Goal: Task Accomplishment & Management: Manage account settings

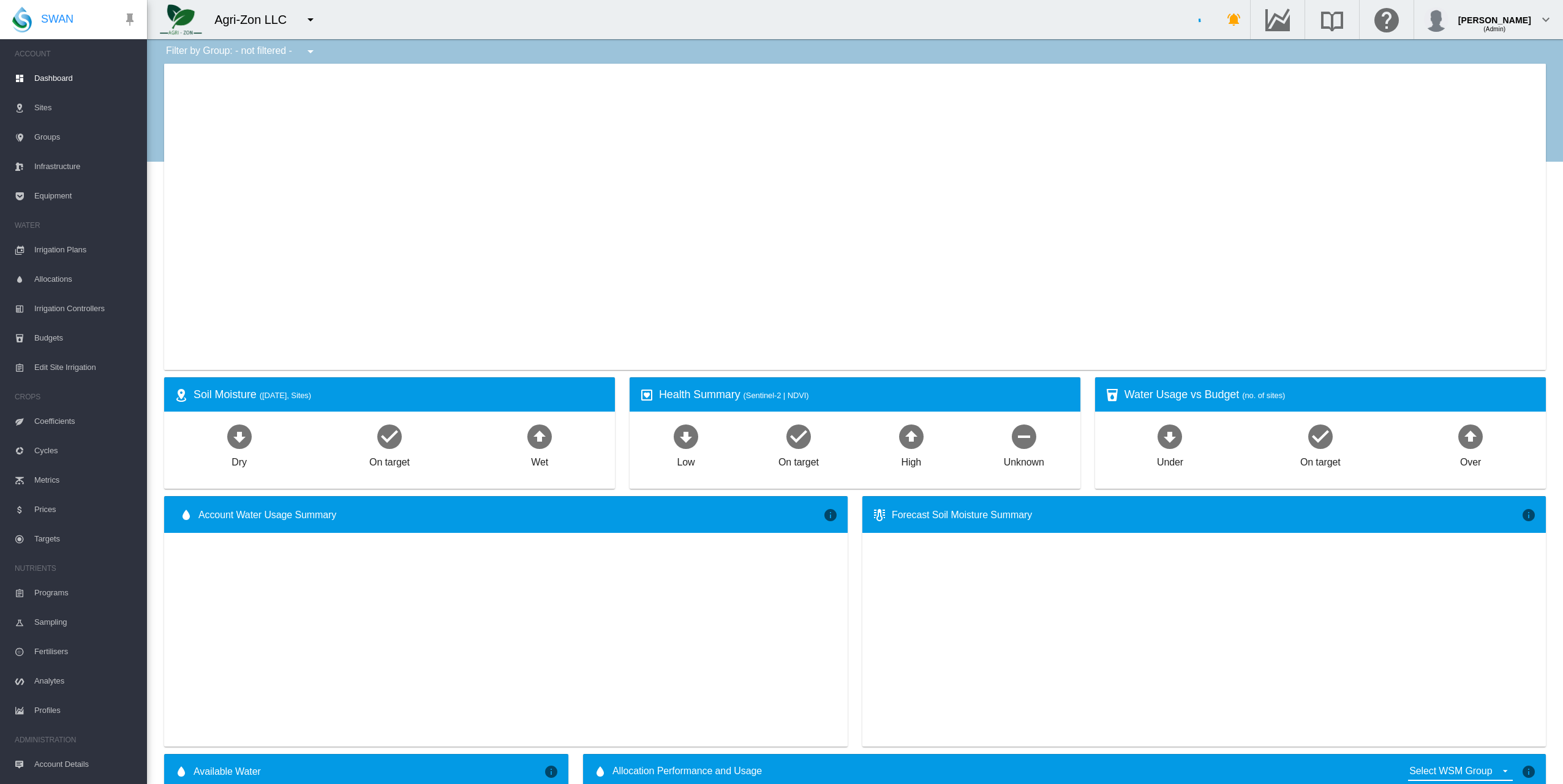
type input "**********"
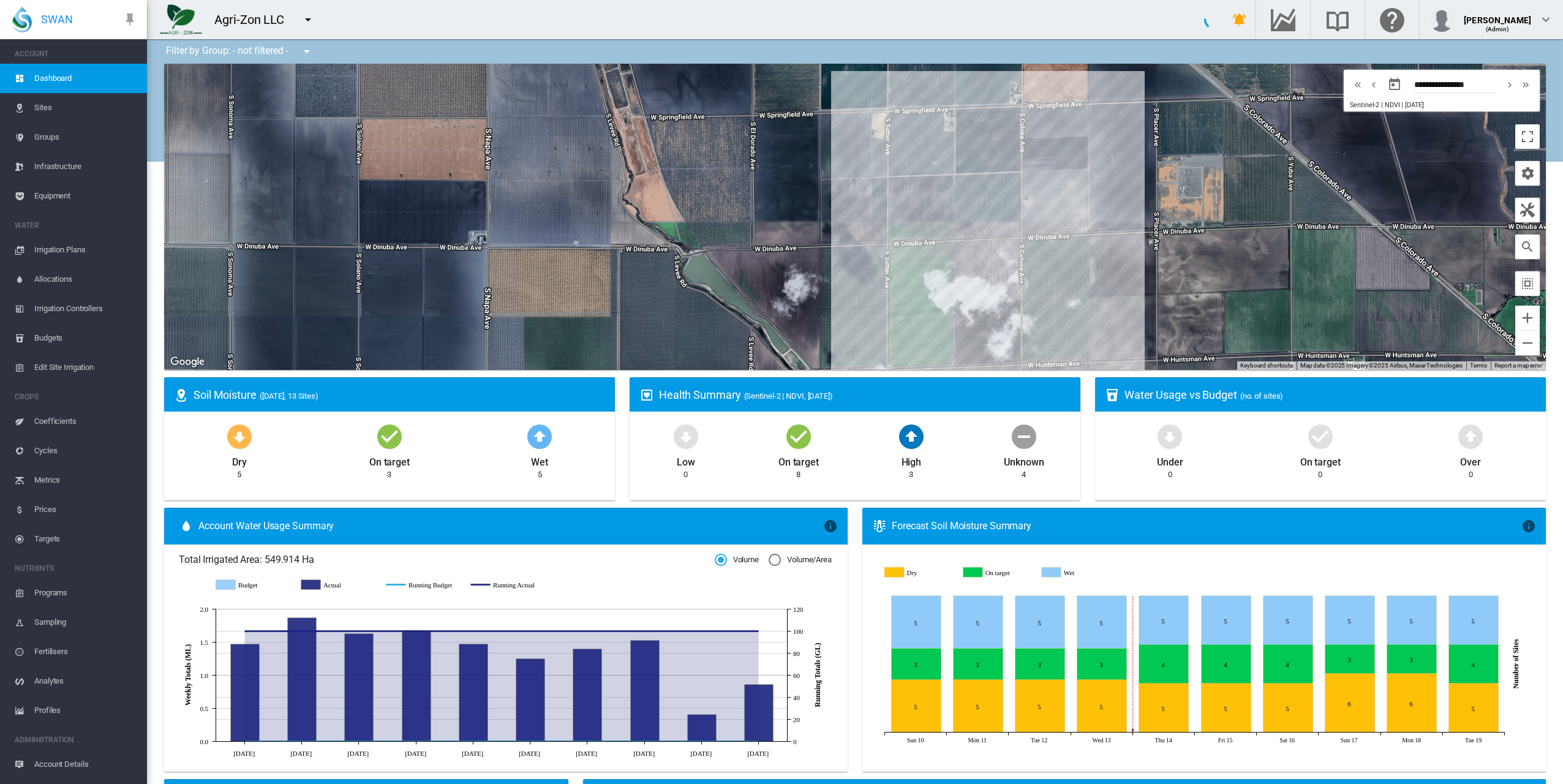
click at [58, 103] on span "Sites" at bounding box center [86, 108] width 103 height 29
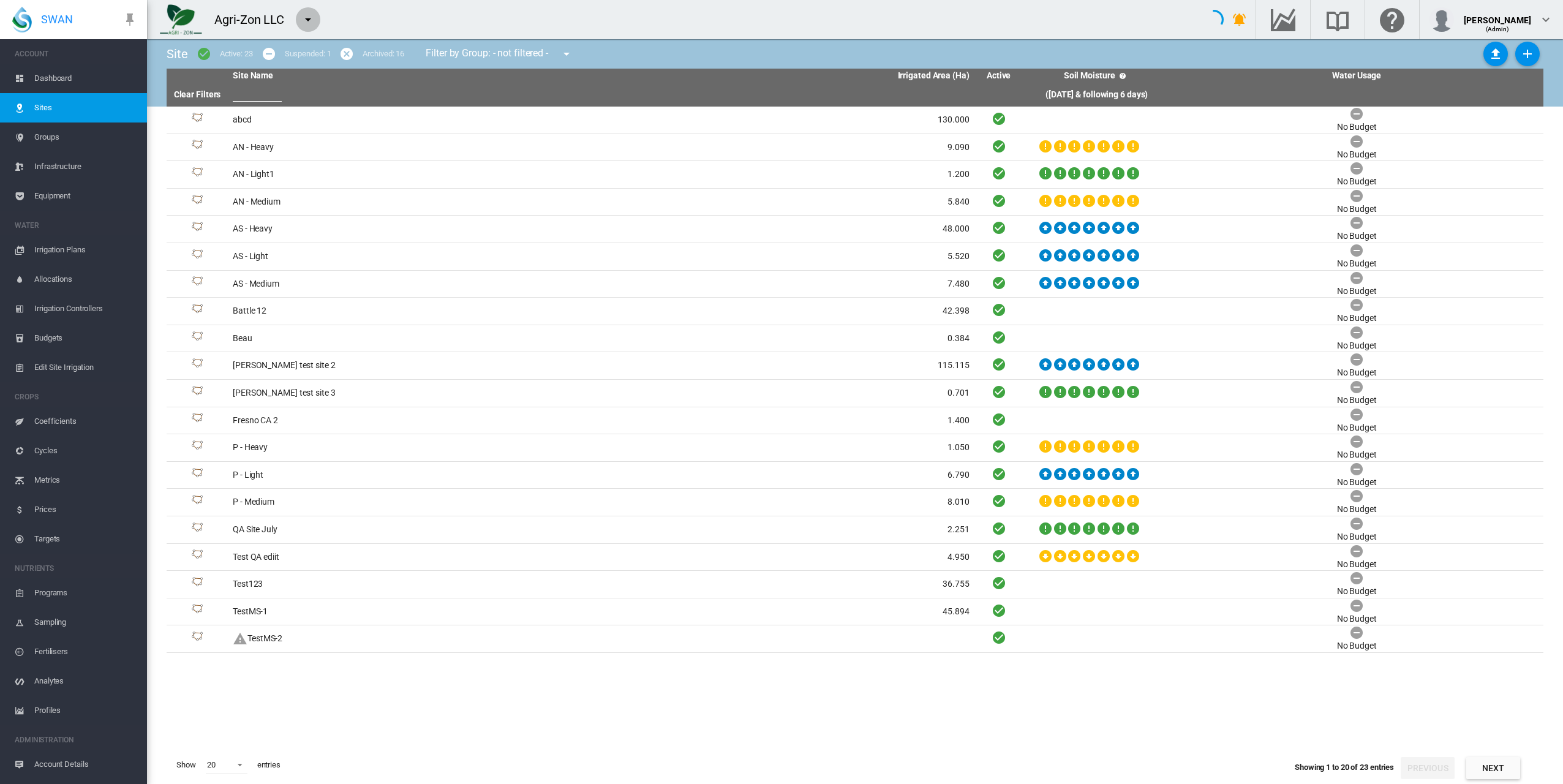
click at [311, 20] on md-icon "icon-menu-down" at bounding box center [308, 19] width 15 height 15
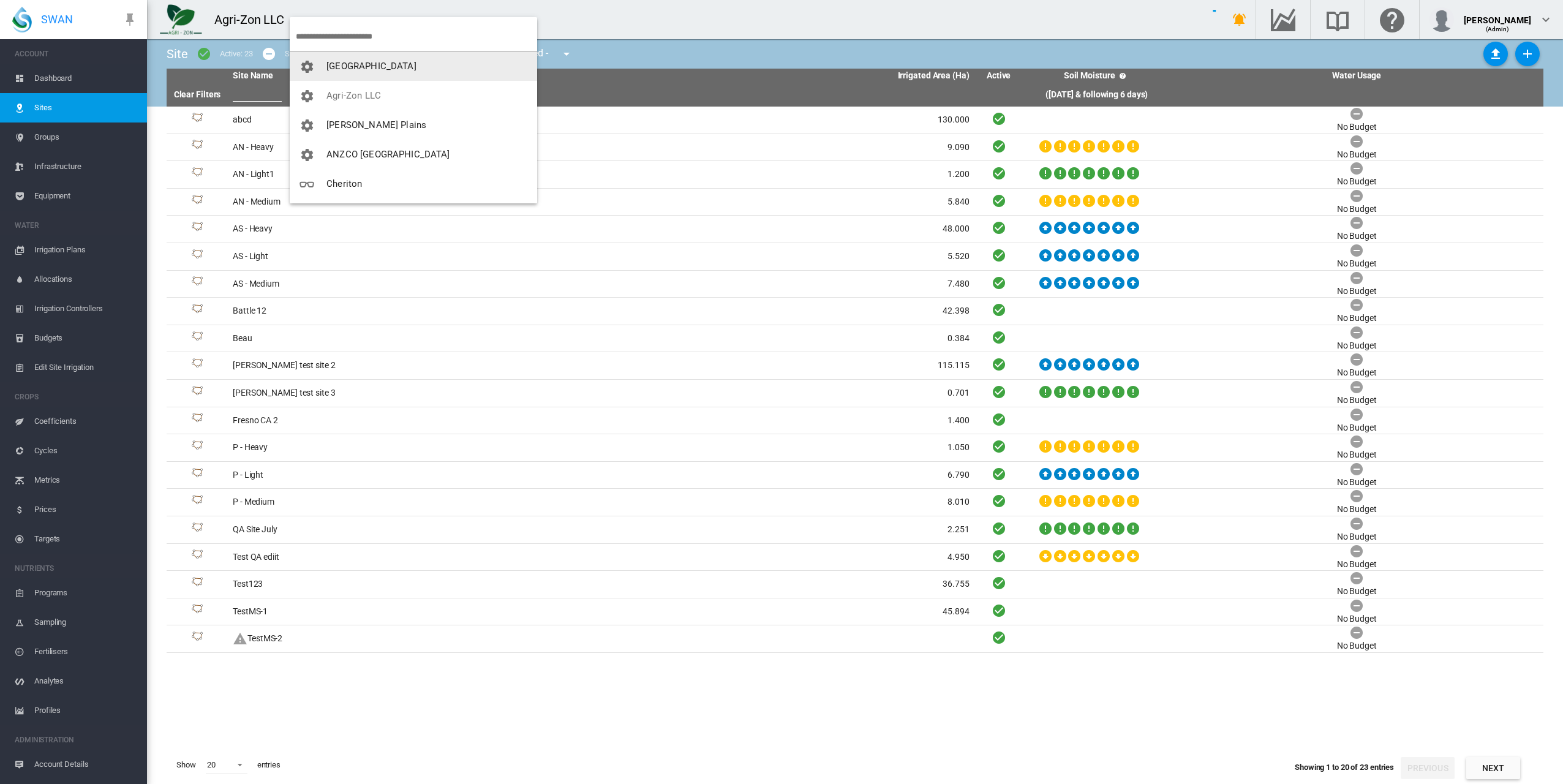
click at [555, 21] on md-backdrop at bounding box center [782, 392] width 1563 height 784
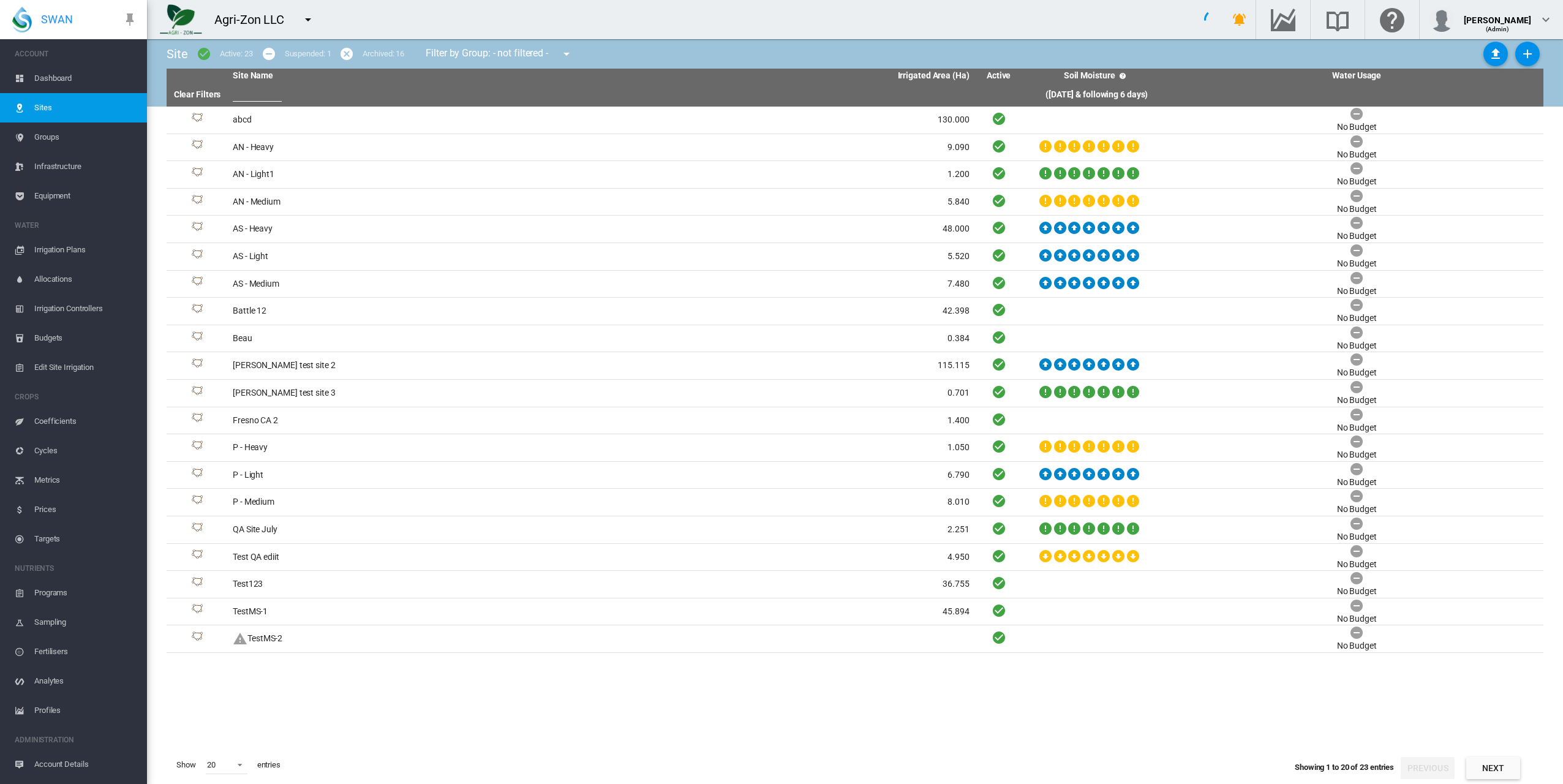
drag, startPoint x: 215, startPoint y: 21, endPoint x: 295, endPoint y: 20, distance: 80.0
click at [295, 20] on div "Agri-Zon LLC" at bounding box center [235, 20] width 176 height 31
drag, startPoint x: 295, startPoint y: 20, endPoint x: 476, endPoint y: 25, distance: 181.1
click at [476, 25] on div "Agri-Zon LLC" at bounding box center [676, 20] width 1057 height 39
click at [234, 18] on div "Agri-Zon LLC" at bounding box center [255, 20] width 81 height 17
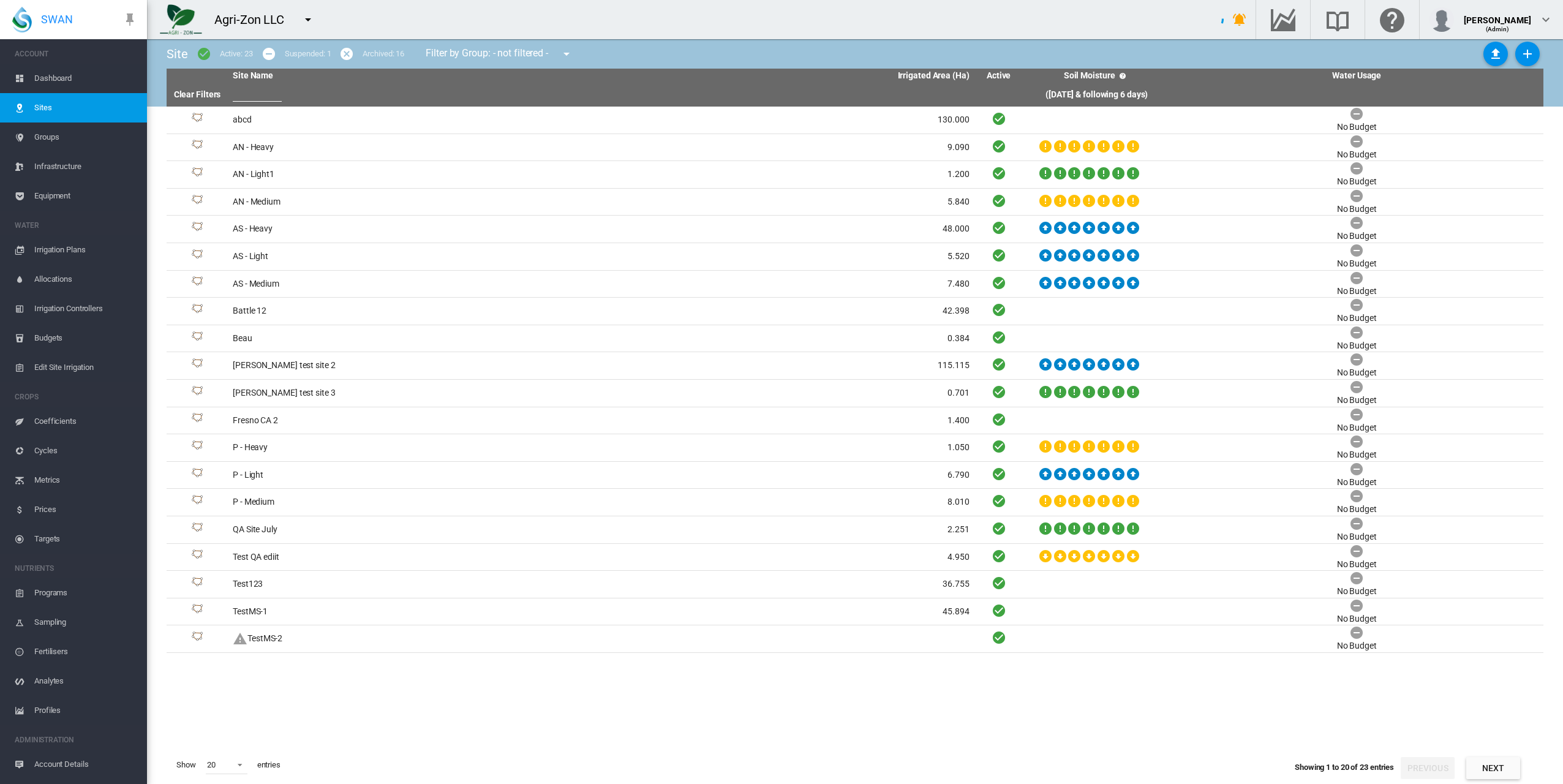
drag, startPoint x: 216, startPoint y: 21, endPoint x: 288, endPoint y: 20, distance: 72.0
click at [288, 20] on div "Agri-Zon LLC" at bounding box center [255, 20] width 81 height 17
drag, startPoint x: 288, startPoint y: 20, endPoint x: 652, endPoint y: 14, distance: 364.0
click at [653, 13] on div "Agri-Zon LLC" at bounding box center [676, 20] width 1057 height 39
click at [305, 15] on md-icon "icon-menu-down" at bounding box center [308, 19] width 15 height 15
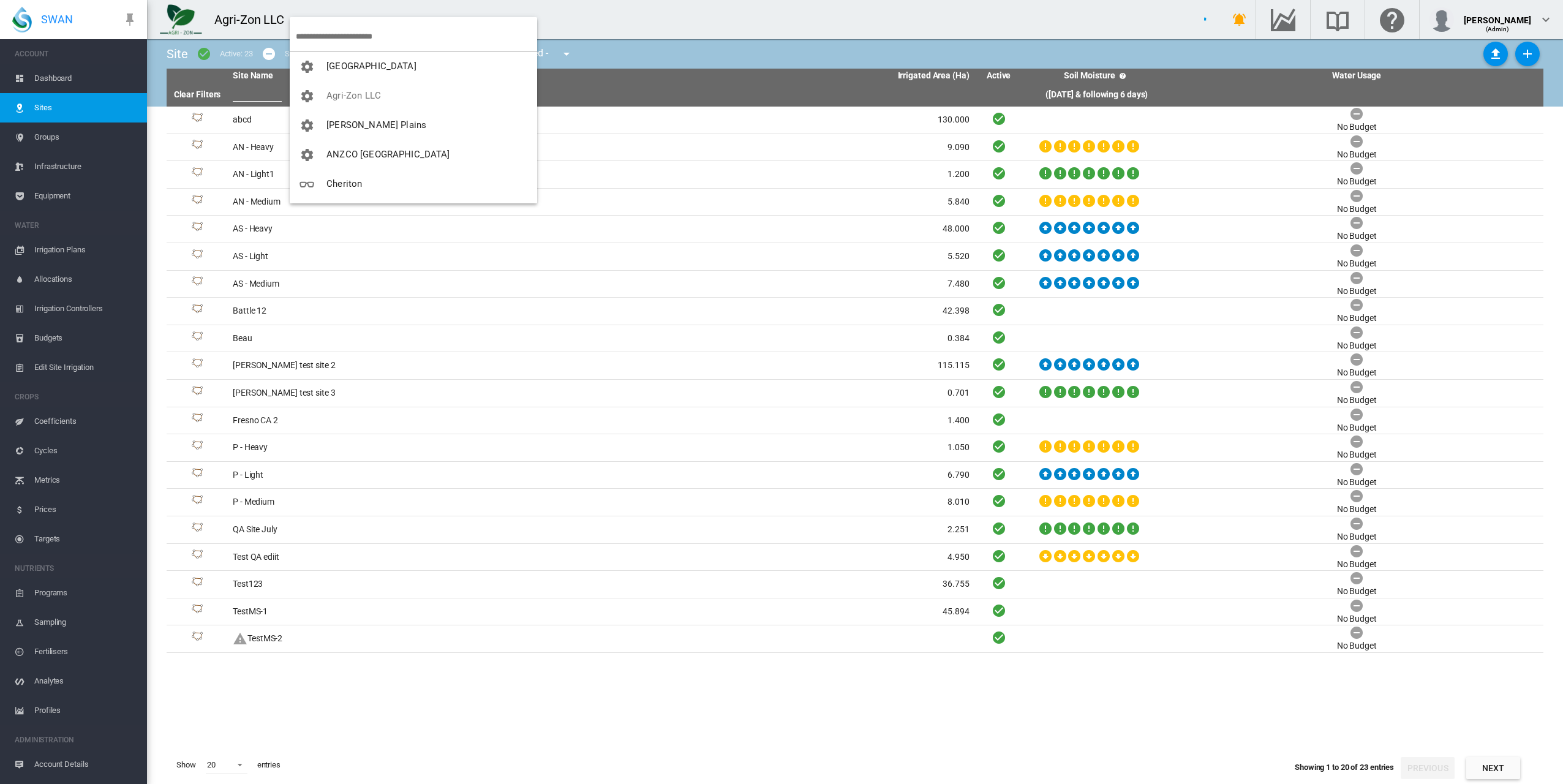
click at [502, 1] on md-backdrop at bounding box center [782, 392] width 1563 height 784
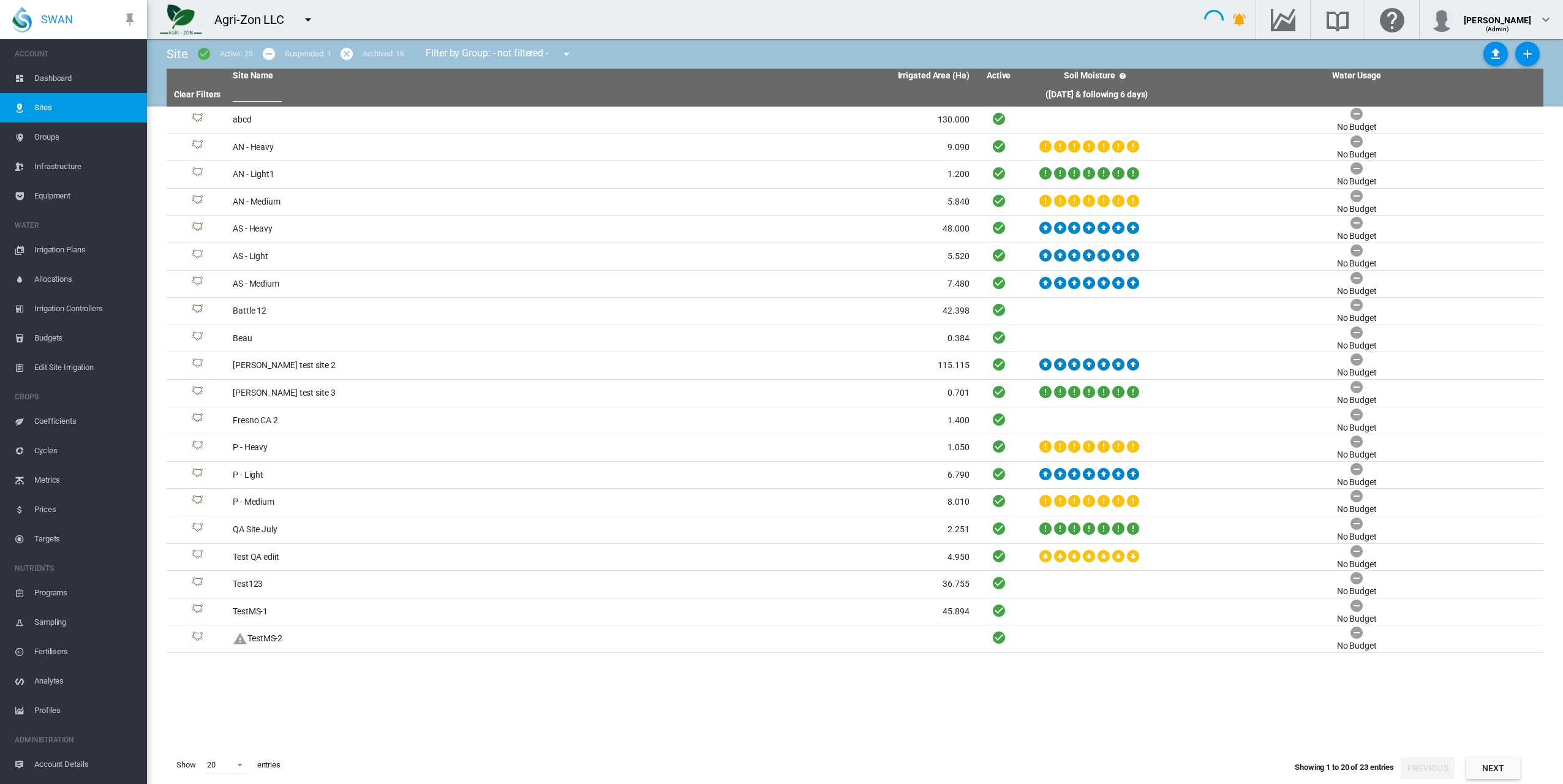
drag, startPoint x: 218, startPoint y: 15, endPoint x: 361, endPoint y: 18, distance: 143.0
click at [361, 18] on div "Agri-Zon LLC" at bounding box center [676, 20] width 1057 height 39
click at [53, 113] on span "Sites" at bounding box center [86, 108] width 103 height 29
click at [311, 21] on md-icon "icon-menu-down" at bounding box center [308, 19] width 15 height 15
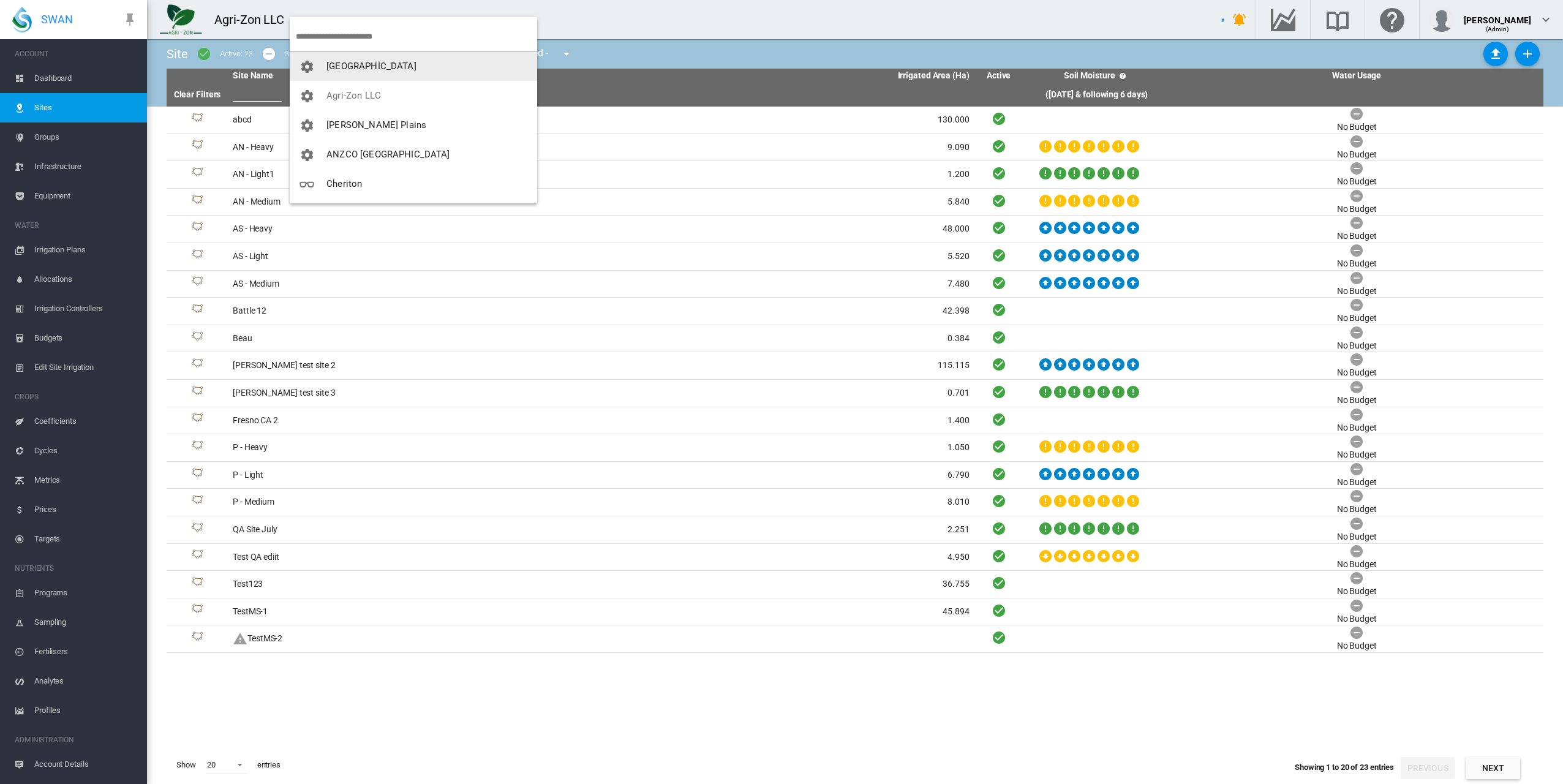
click at [379, 67] on span "[GEOGRAPHIC_DATA]" at bounding box center [371, 66] width 90 height 11
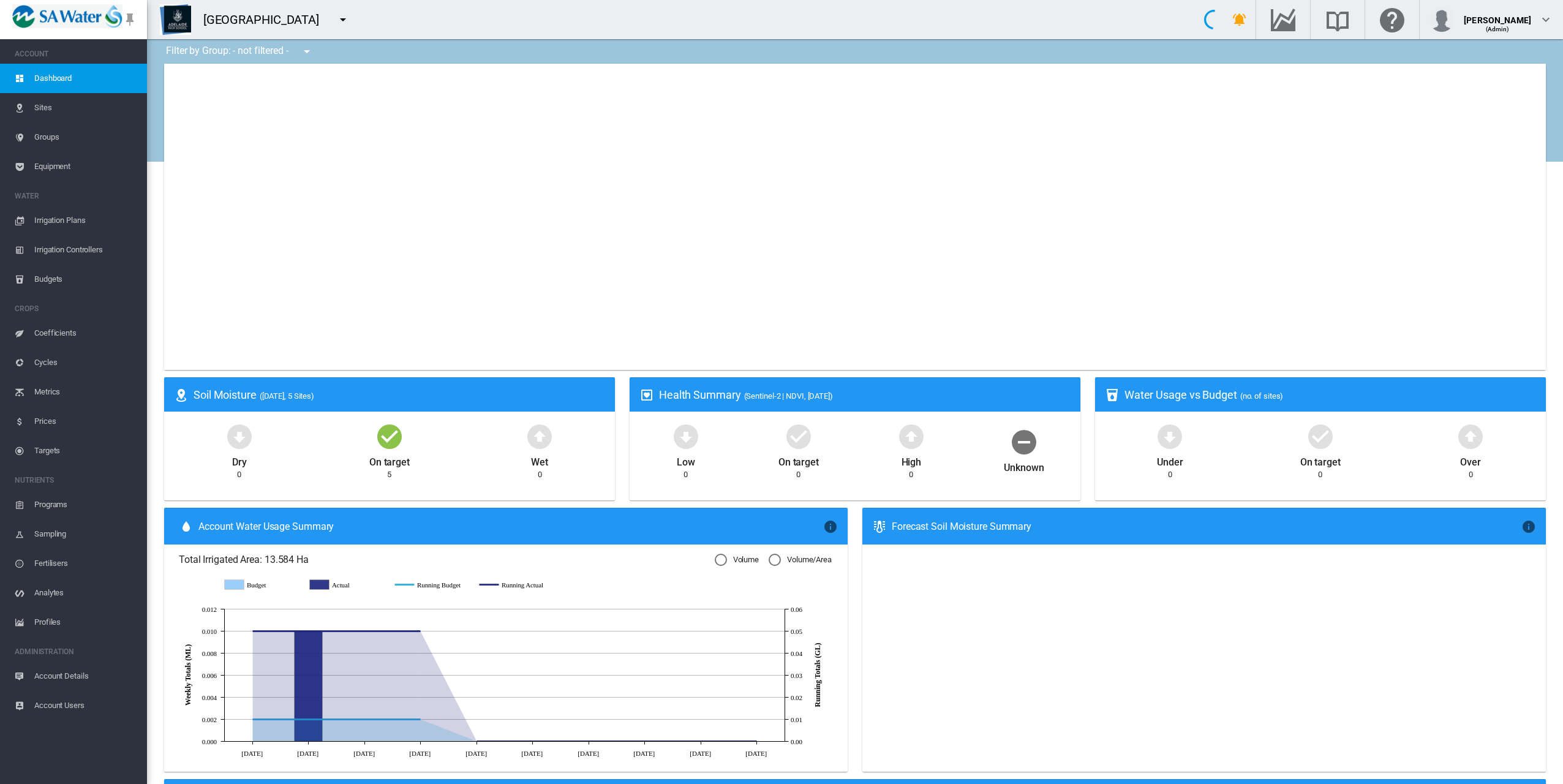
type input "**********"
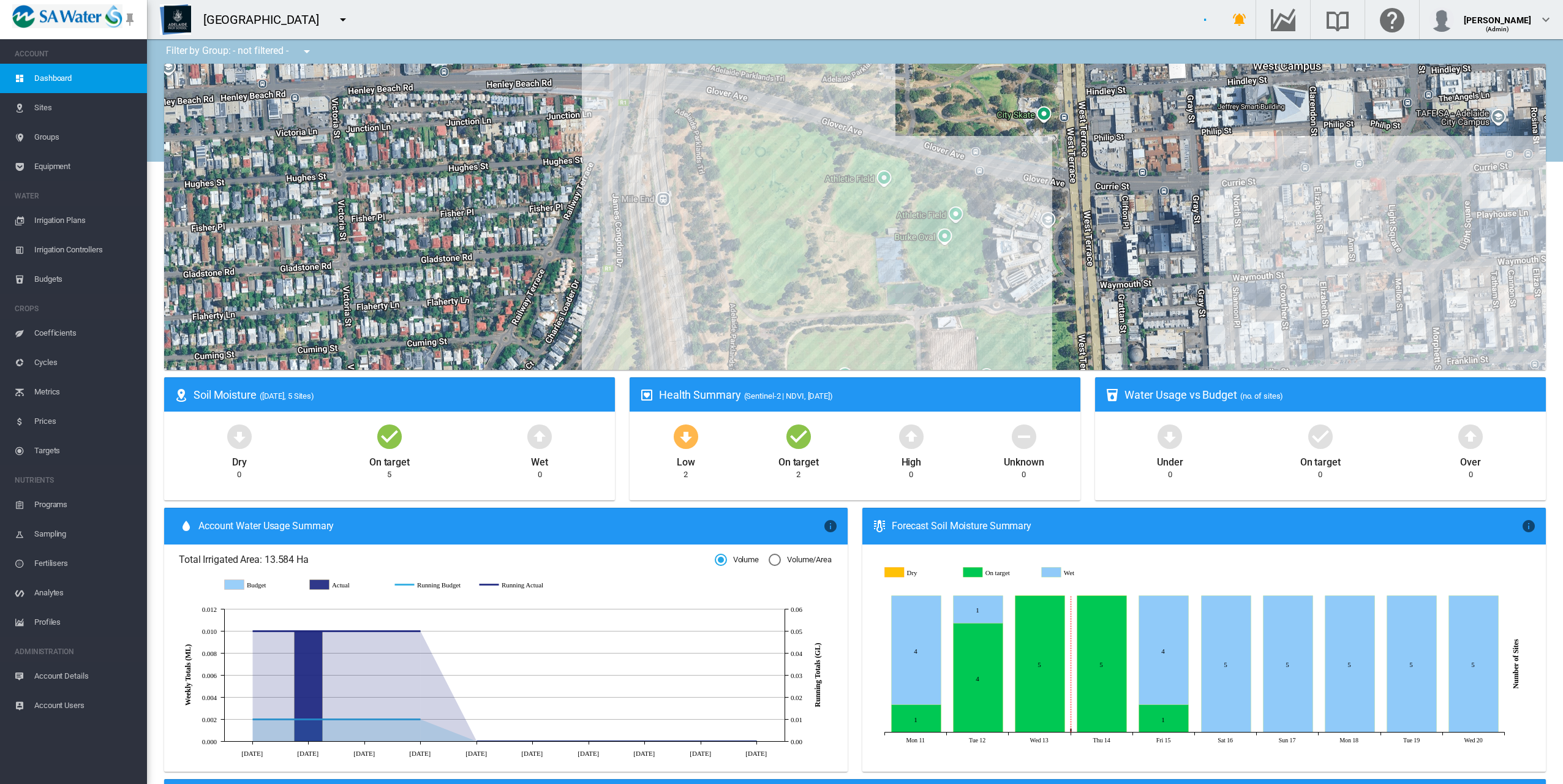
drag, startPoint x: 383, startPoint y: 72, endPoint x: 273, endPoint y: 133, distance: 125.8
click at [273, 133] on div "To navigate, press the arrow keys." at bounding box center [855, 217] width 1382 height 306
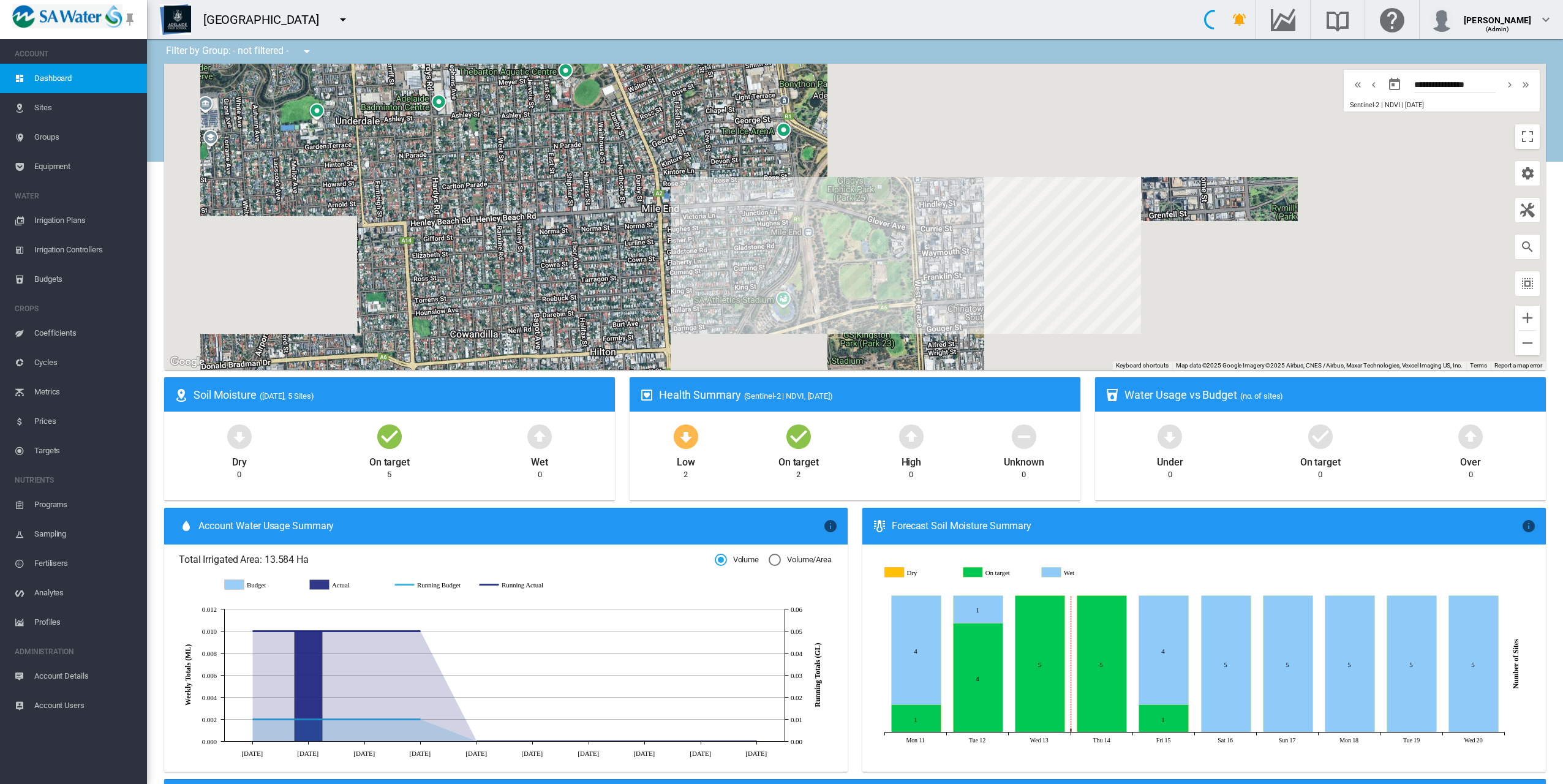
drag, startPoint x: 1301, startPoint y: 262, endPoint x: 993, endPoint y: 264, distance: 308.0
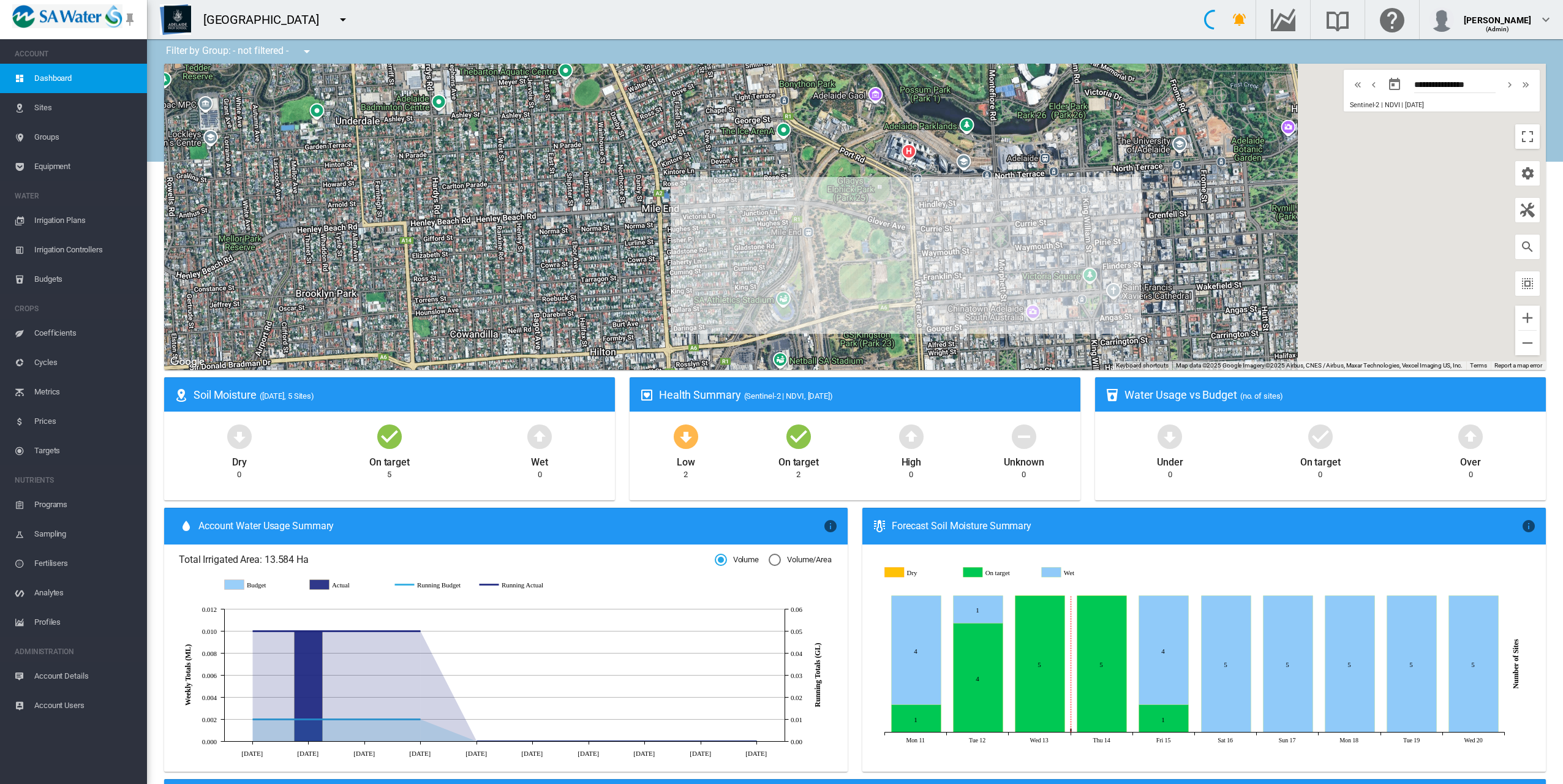
click at [993, 264] on div "To navigate, press the arrow keys." at bounding box center [855, 217] width 1382 height 306
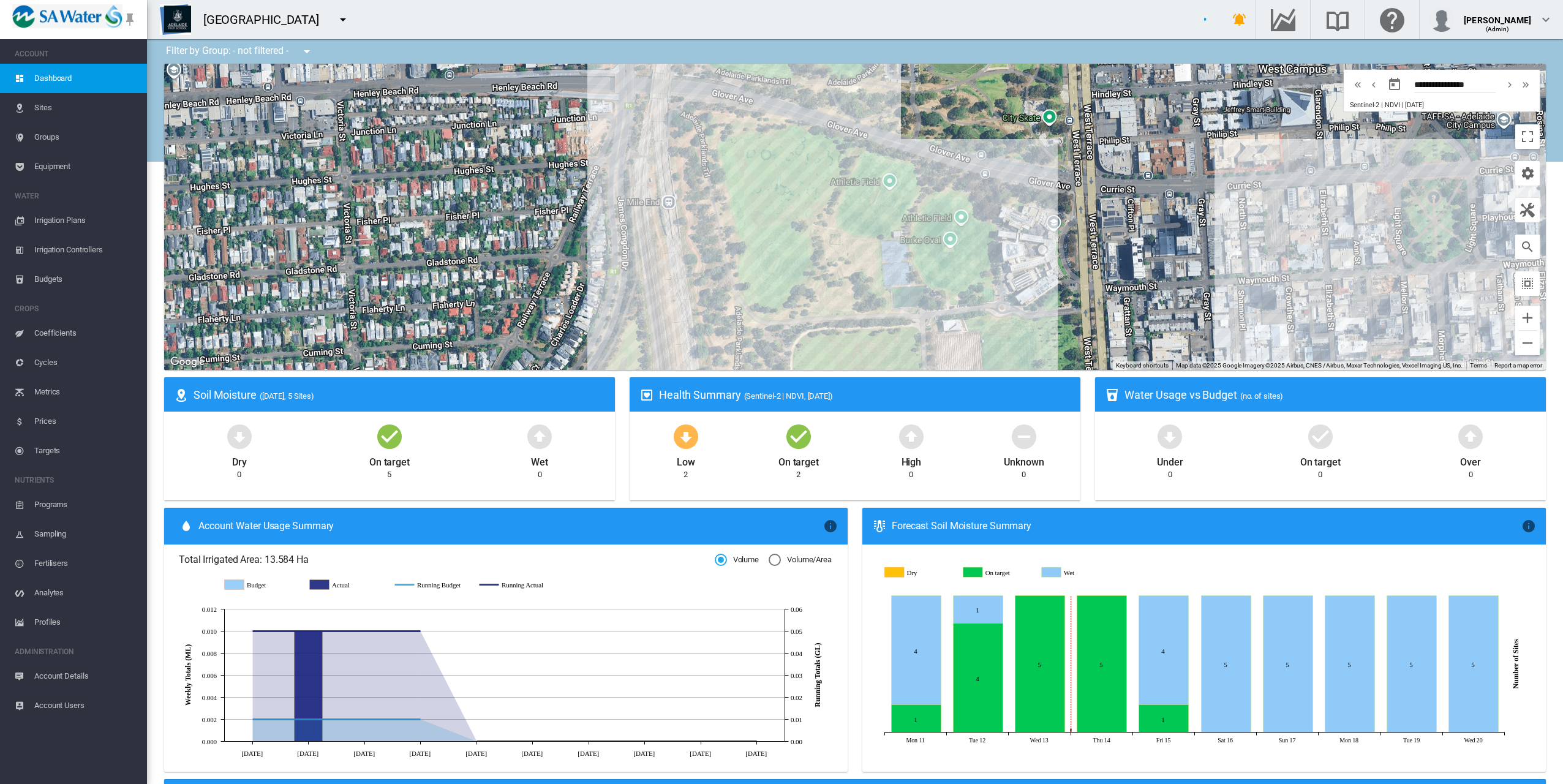
drag, startPoint x: 1062, startPoint y: 215, endPoint x: 925, endPoint y: 342, distance: 186.8
click at [925, 342] on div "To navigate, press the arrow keys." at bounding box center [855, 217] width 1382 height 306
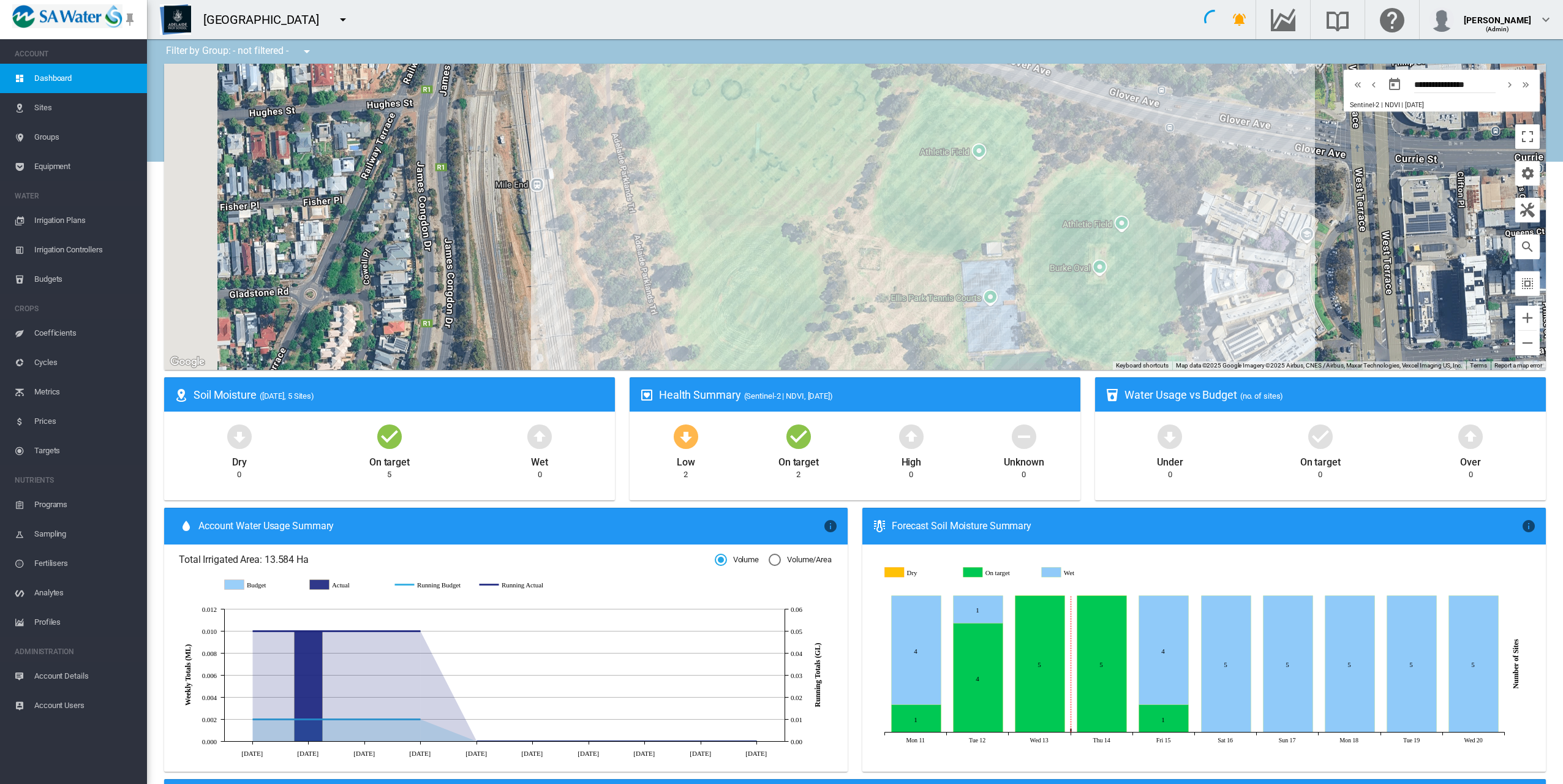
drag, startPoint x: 867, startPoint y: 259, endPoint x: 917, endPoint y: 299, distance: 64.0
click at [917, 300] on div "To navigate, press the arrow keys." at bounding box center [855, 217] width 1382 height 306
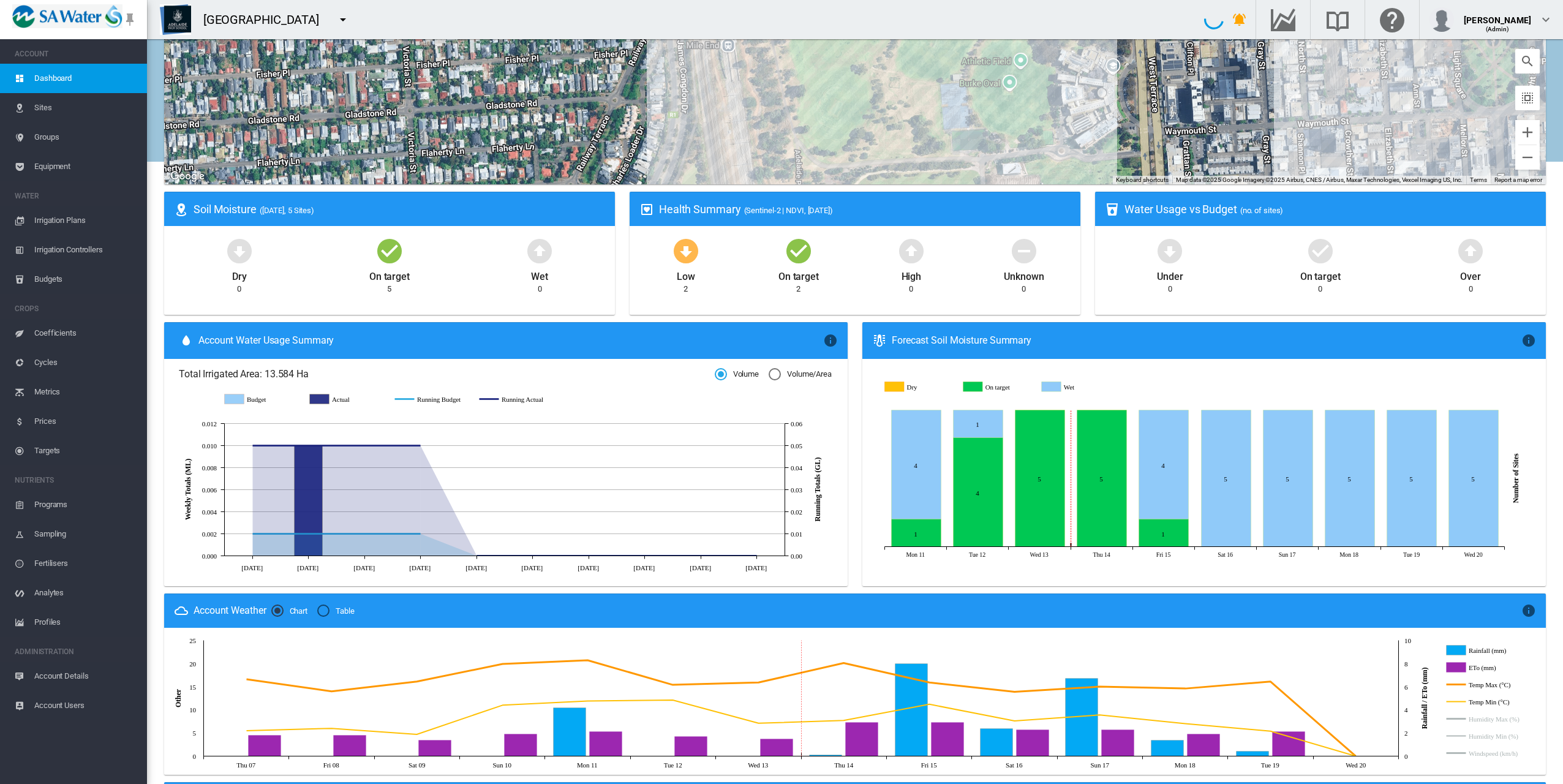
scroll to position [124, 0]
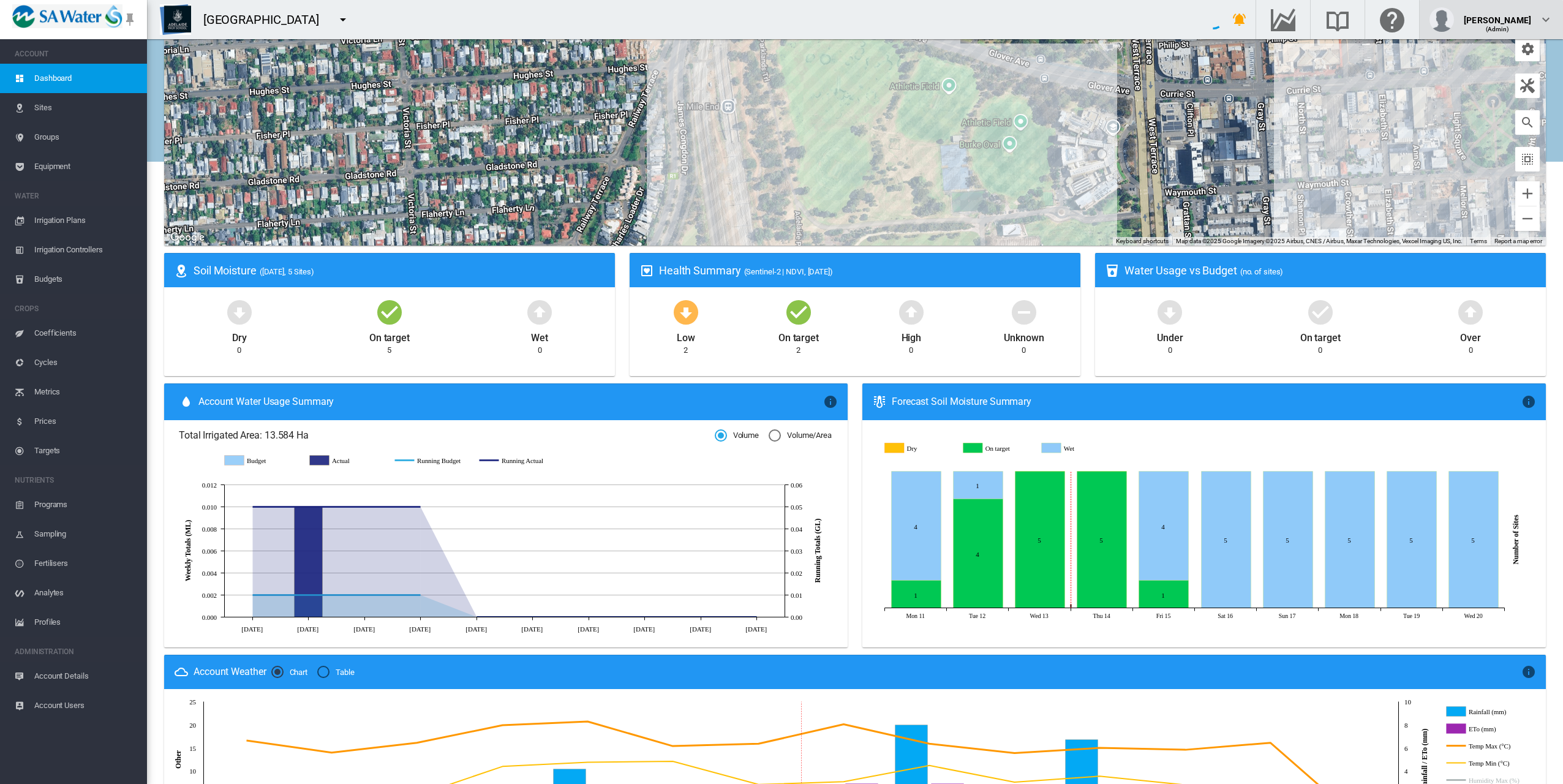
click at [1553, 29] on button "[PERSON_NAME] (Admin)" at bounding box center [1491, 20] width 143 height 39
click at [1522, 57] on button "My Profile" at bounding box center [1492, 59] width 118 height 20
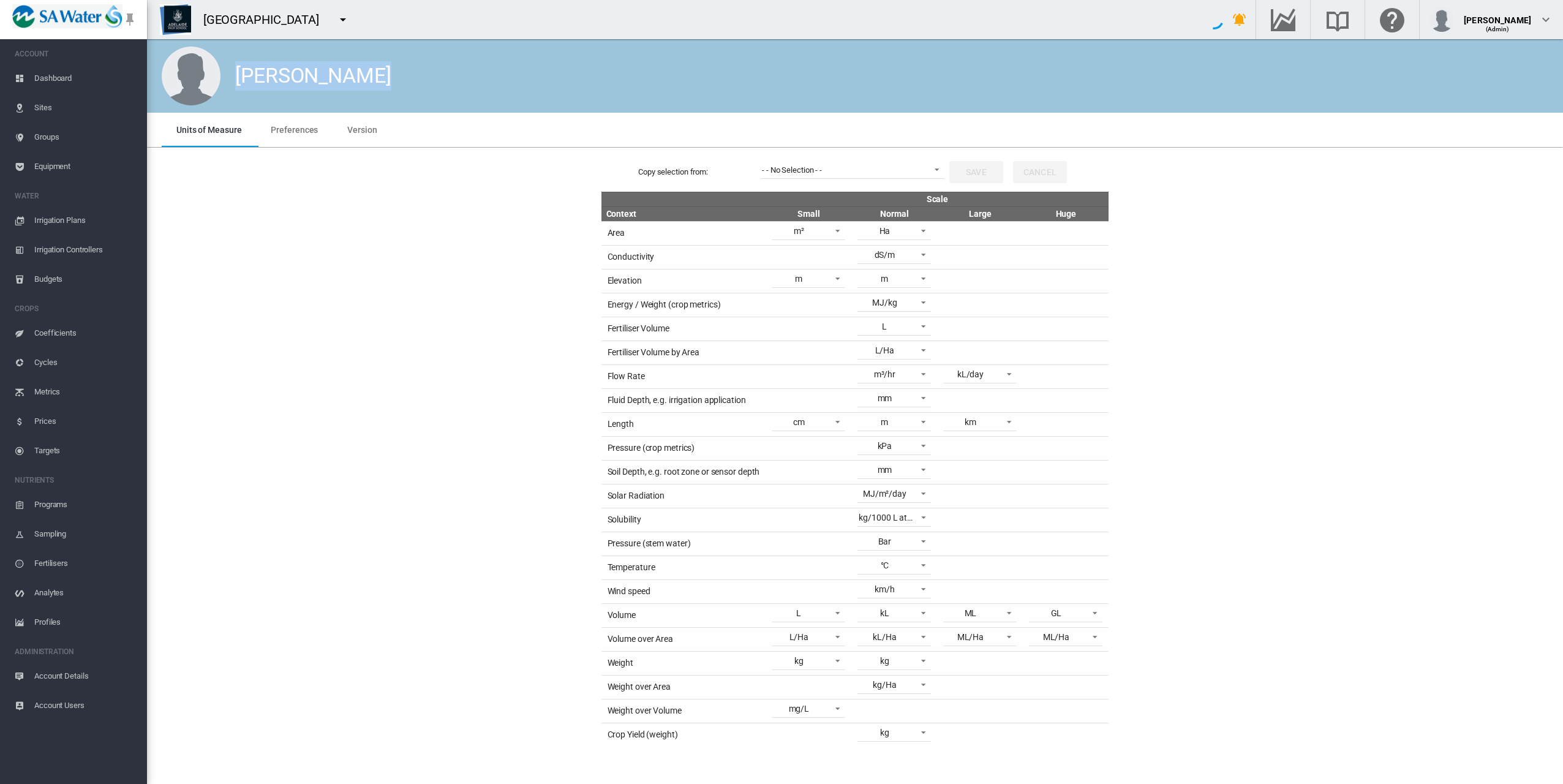
drag, startPoint x: 236, startPoint y: 75, endPoint x: 432, endPoint y: 70, distance: 196.1
click at [432, 70] on div "[PERSON_NAME]" at bounding box center [855, 76] width 1416 height 74
click at [278, 257] on div "Copy selection from: - - No Selection - - - - No Selection - - Default metric u…" at bounding box center [855, 449] width 1407 height 594
drag, startPoint x: 608, startPoint y: 374, endPoint x: 659, endPoint y: 372, distance: 51.0
click at [659, 372] on td "Flow Rate" at bounding box center [683, 377] width 165 height 24
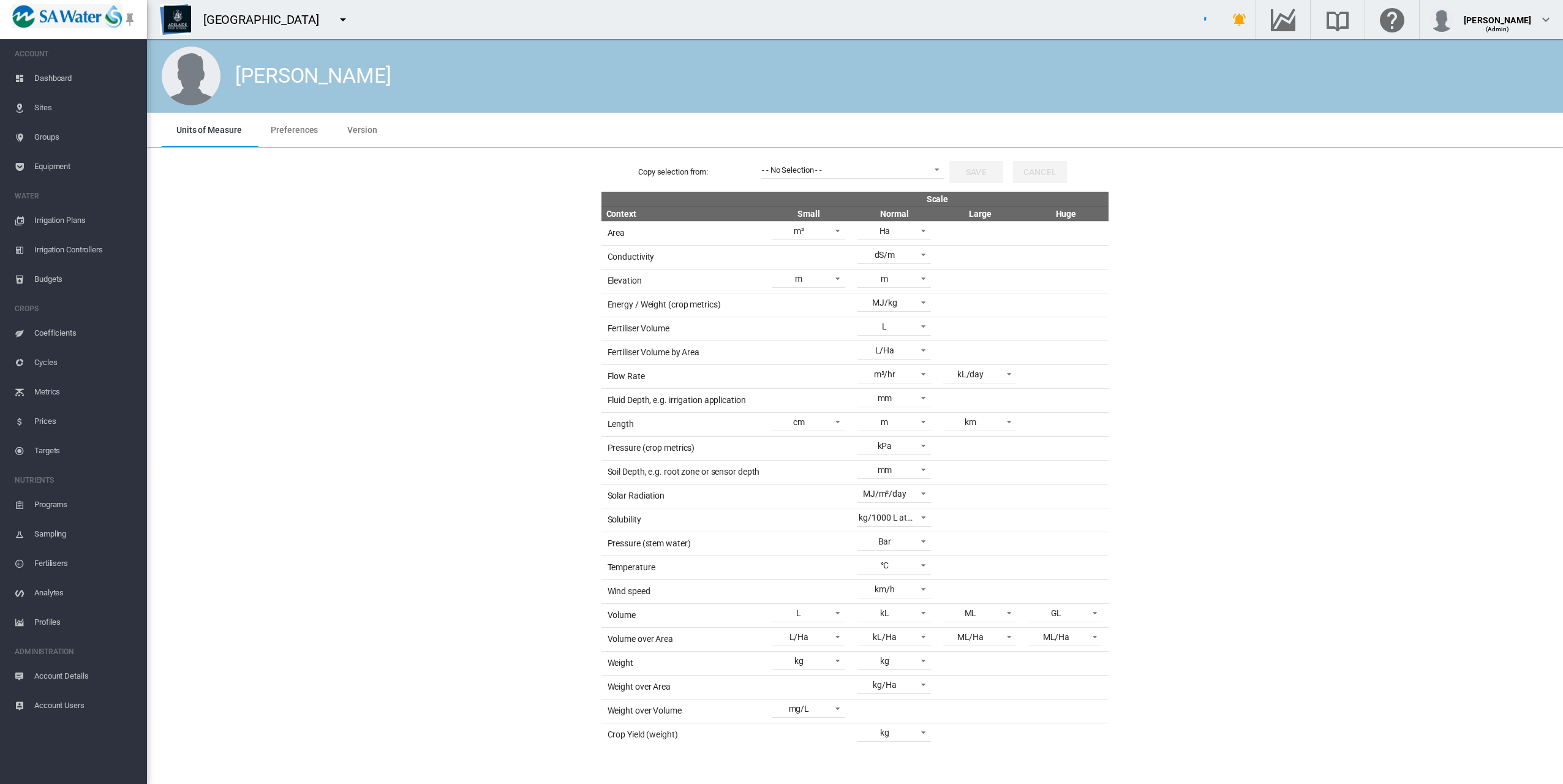
click at [1144, 402] on div "Copy selection from: - - No Selection - - - - No Selection - - Default metric u…" at bounding box center [855, 449] width 1407 height 594
click at [920, 374] on span at bounding box center [920, 373] width 15 height 11
click at [897, 283] on md-option "L/sec" at bounding box center [896, 283] width 93 height 29
click at [979, 176] on button "Save" at bounding box center [976, 172] width 54 height 22
click at [903, 372] on span "L/sec" at bounding box center [886, 374] width 51 height 12
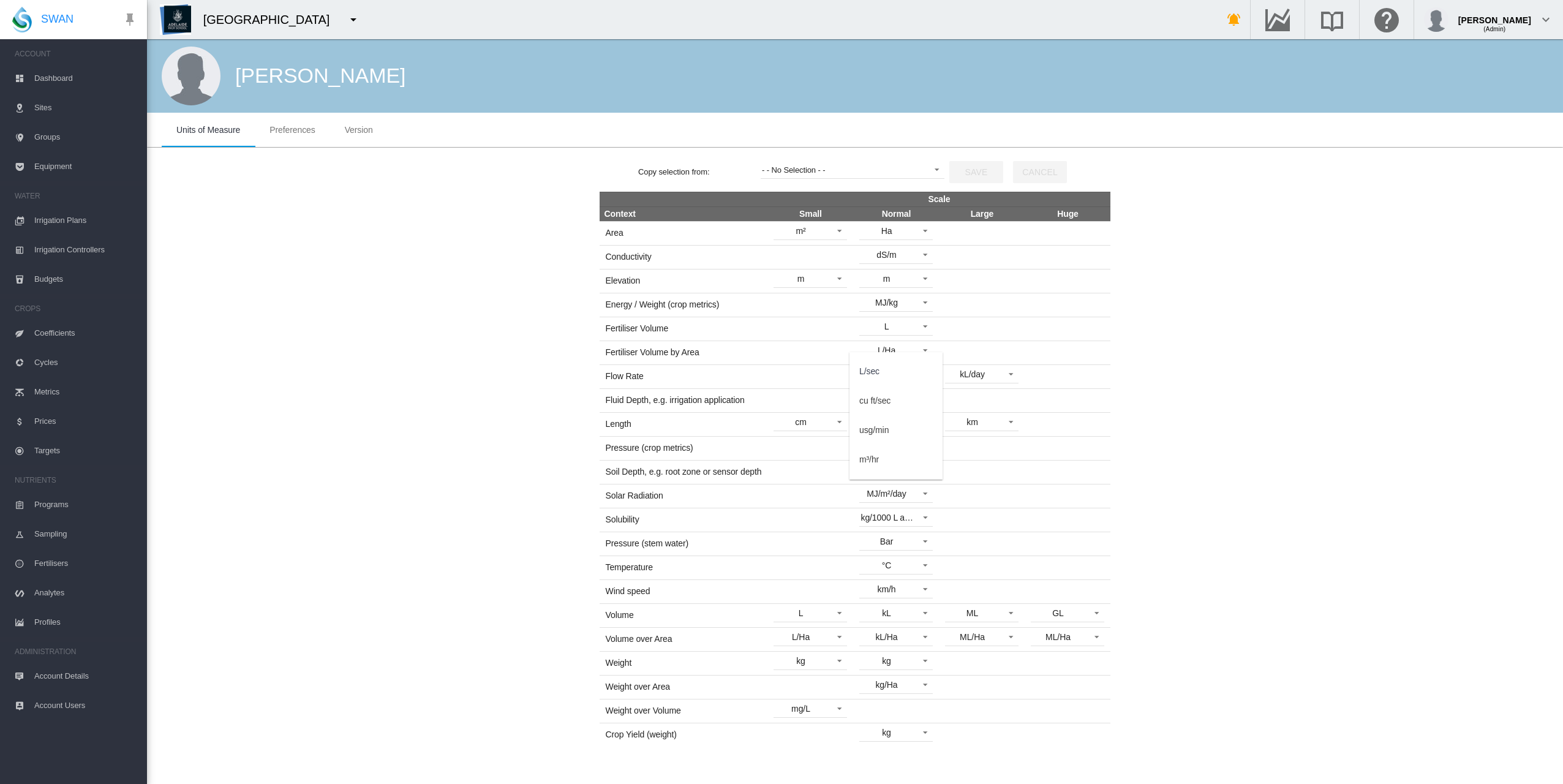
click at [1323, 388] on md-backdrop at bounding box center [782, 392] width 1563 height 784
drag, startPoint x: 601, startPoint y: 374, endPoint x: 677, endPoint y: 379, distance: 76.2
click at [677, 379] on td "Flow Rate" at bounding box center [684, 377] width 168 height 24
drag, startPoint x: 911, startPoint y: 380, endPoint x: 328, endPoint y: 302, distance: 588.2
click at [340, 321] on div "Copy selection from: - - No Selection - - - - No Selection - - Default metric u…" at bounding box center [855, 449] width 1407 height 594
